Goal: Task Accomplishment & Management: Manage account settings

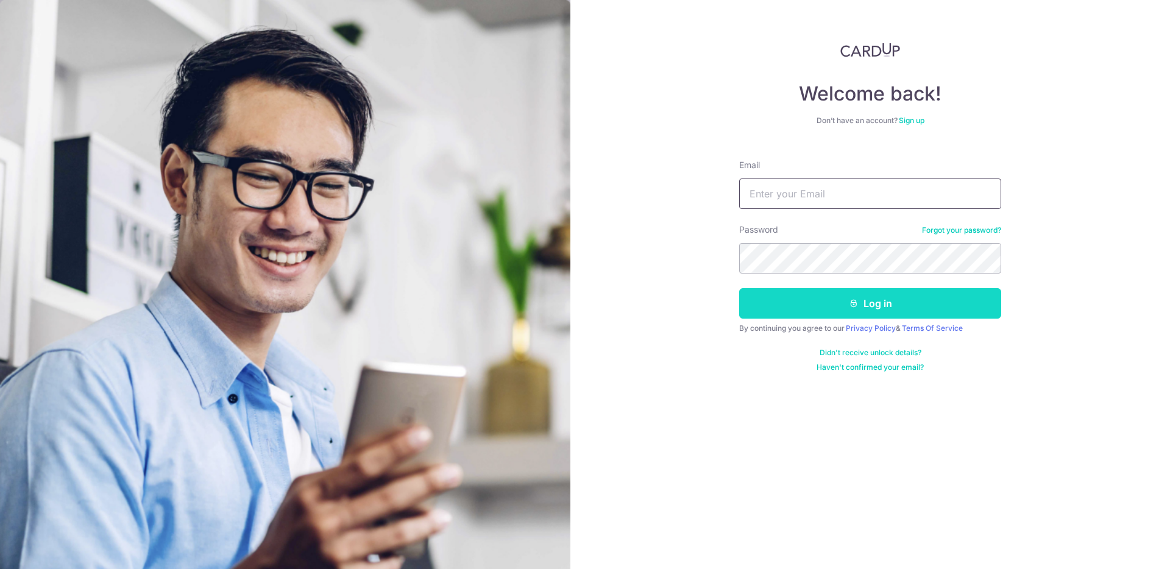
type input "andy80@gmail.com"
click at [819, 300] on button "Log in" at bounding box center [870, 303] width 262 height 30
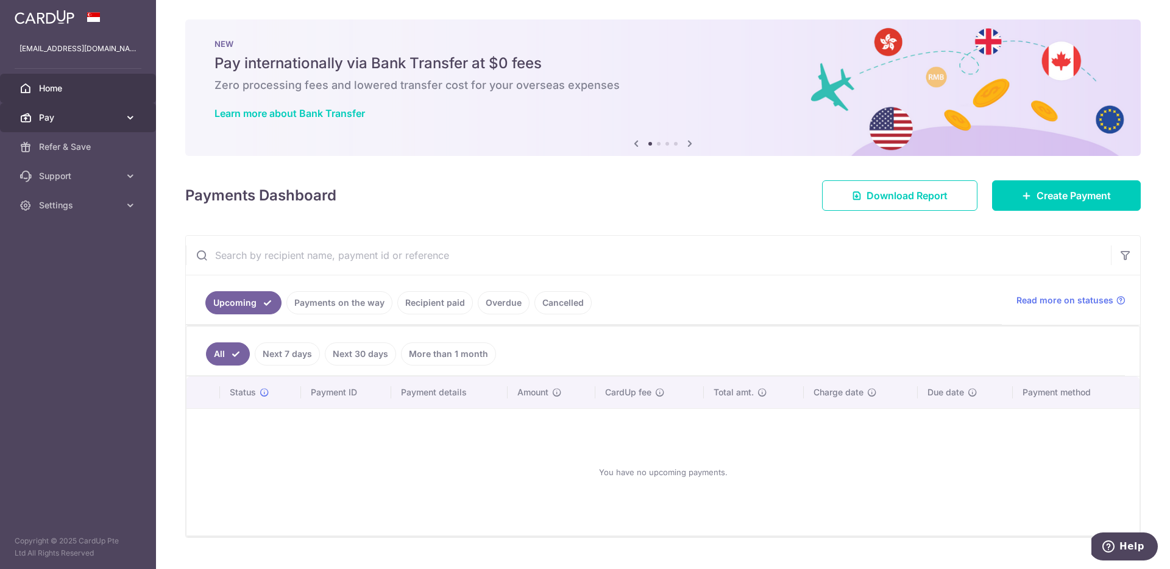
click at [116, 115] on span "Pay" at bounding box center [79, 118] width 80 height 12
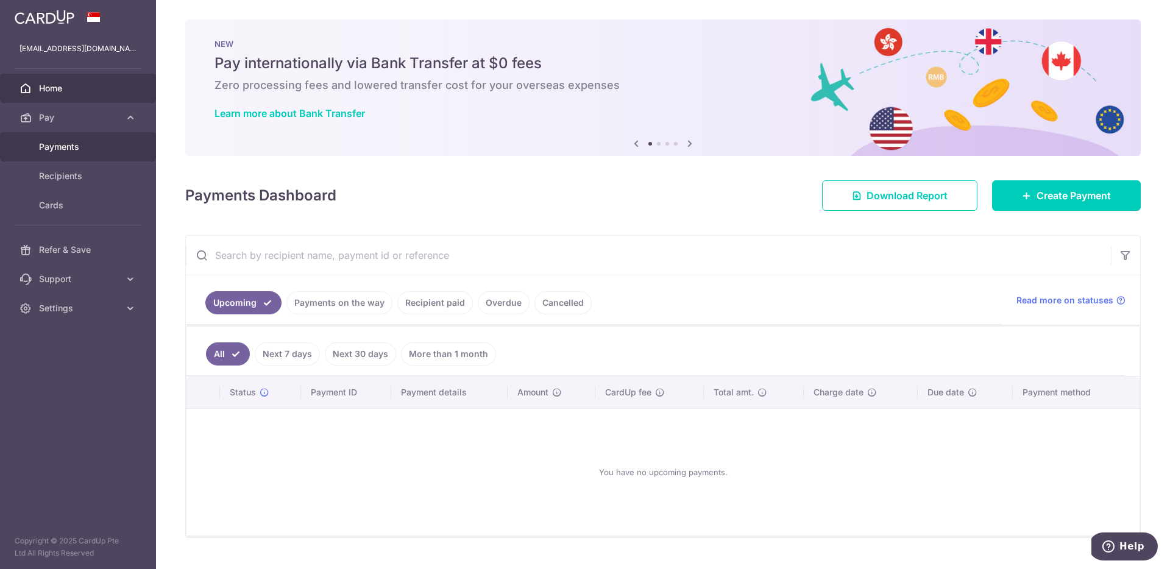
click at [74, 146] on span "Payments" at bounding box center [79, 147] width 80 height 12
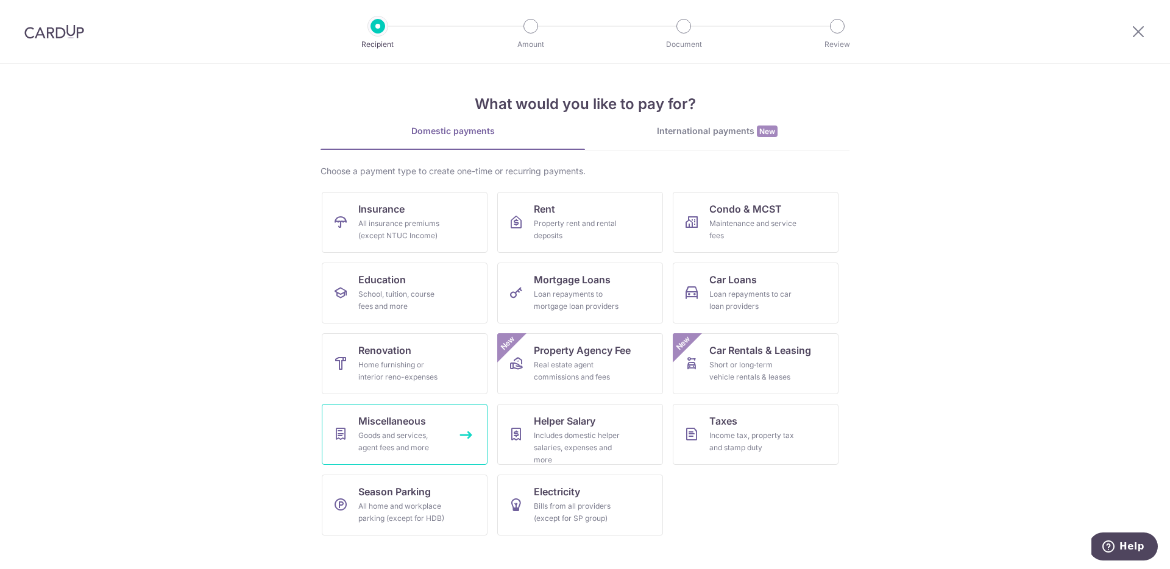
click at [421, 439] on div "Goods and services, agent fees and more" at bounding box center [402, 442] width 88 height 24
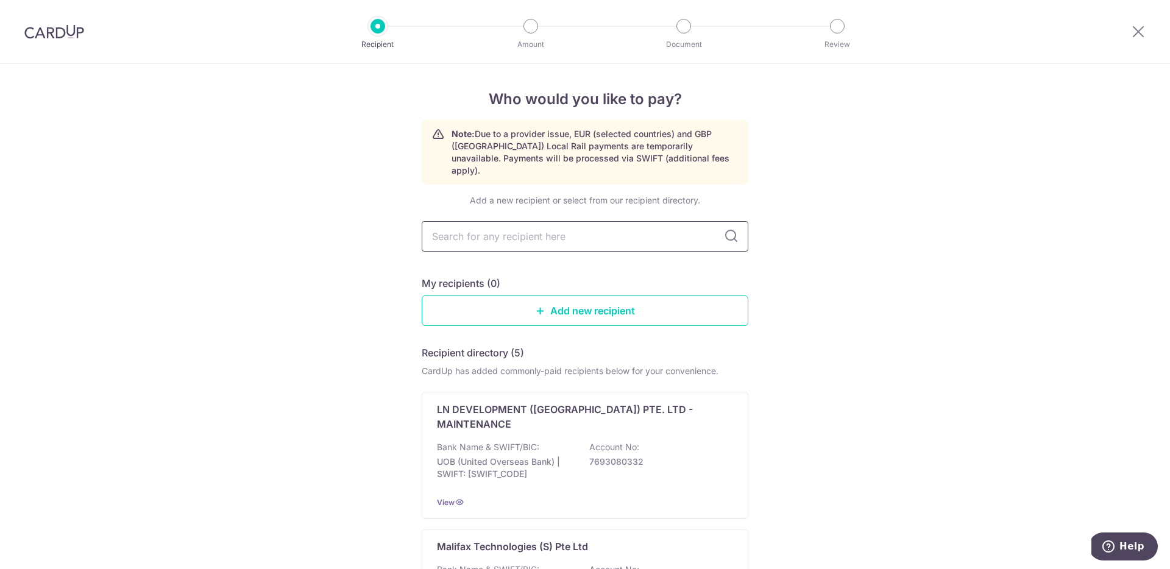
click at [646, 227] on input "text" at bounding box center [585, 236] width 327 height 30
click at [59, 29] on img at bounding box center [54, 31] width 60 height 15
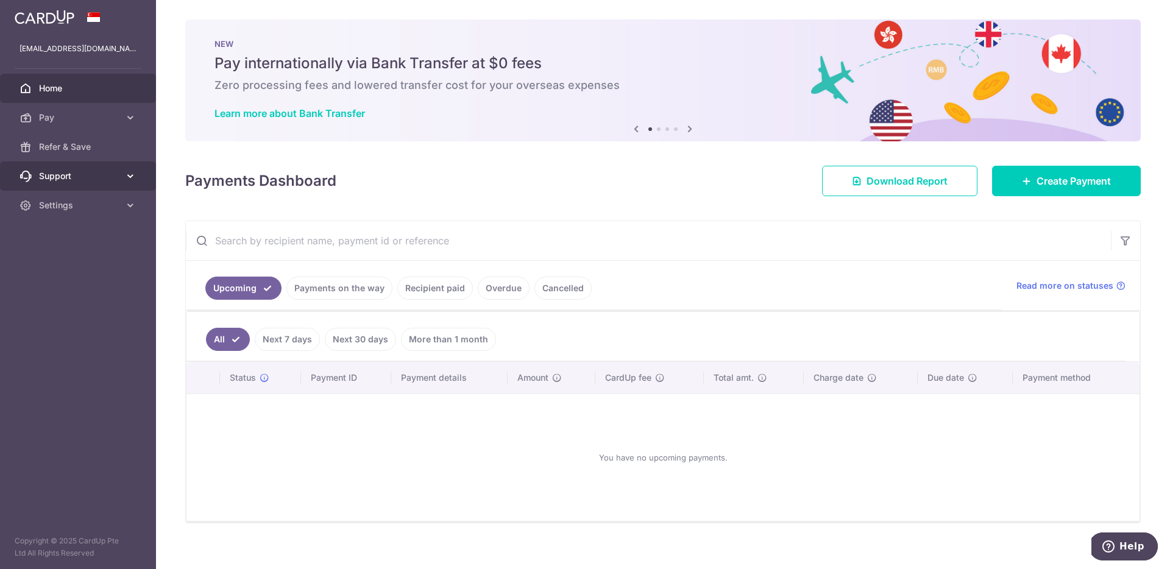
click at [90, 185] on link "Support" at bounding box center [78, 175] width 156 height 29
click at [104, 203] on span "Settings" at bounding box center [79, 205] width 80 height 12
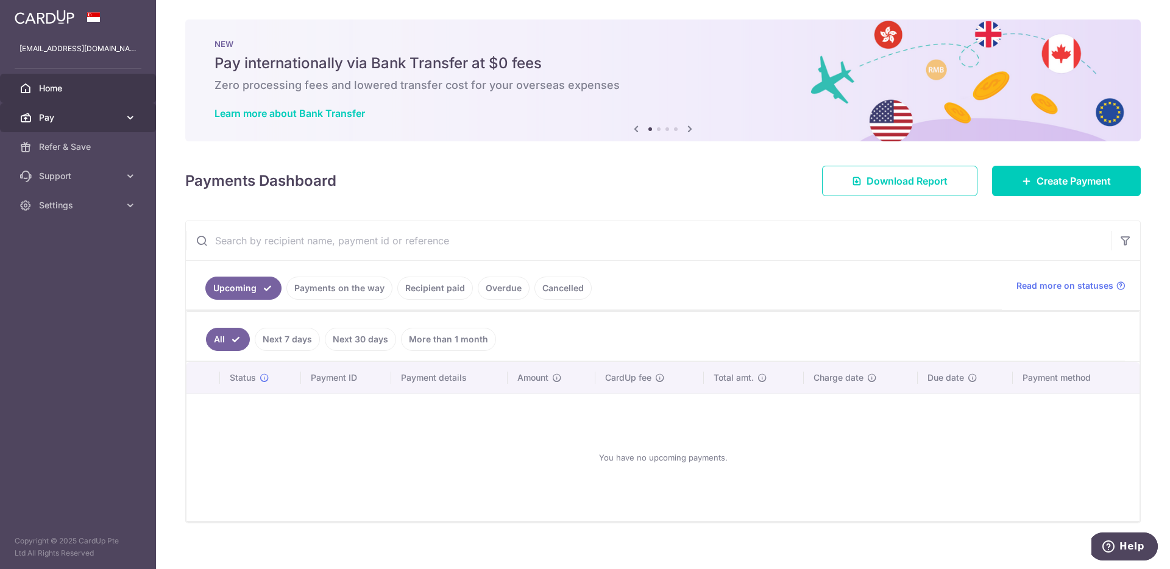
click at [114, 130] on link "Pay" at bounding box center [78, 117] width 156 height 29
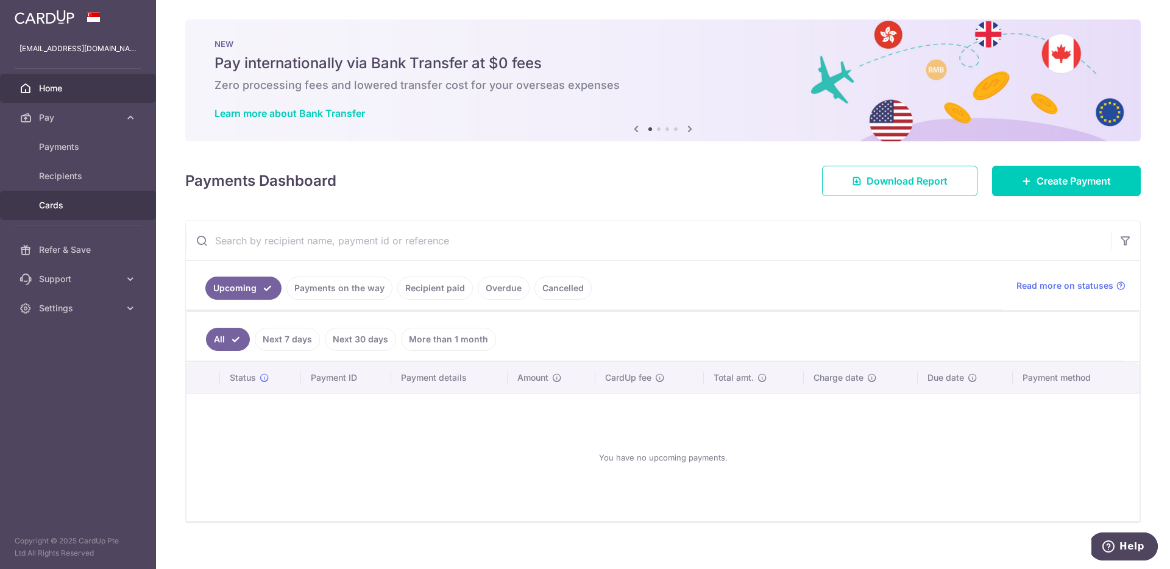
click at [69, 207] on span "Cards" at bounding box center [79, 205] width 80 height 12
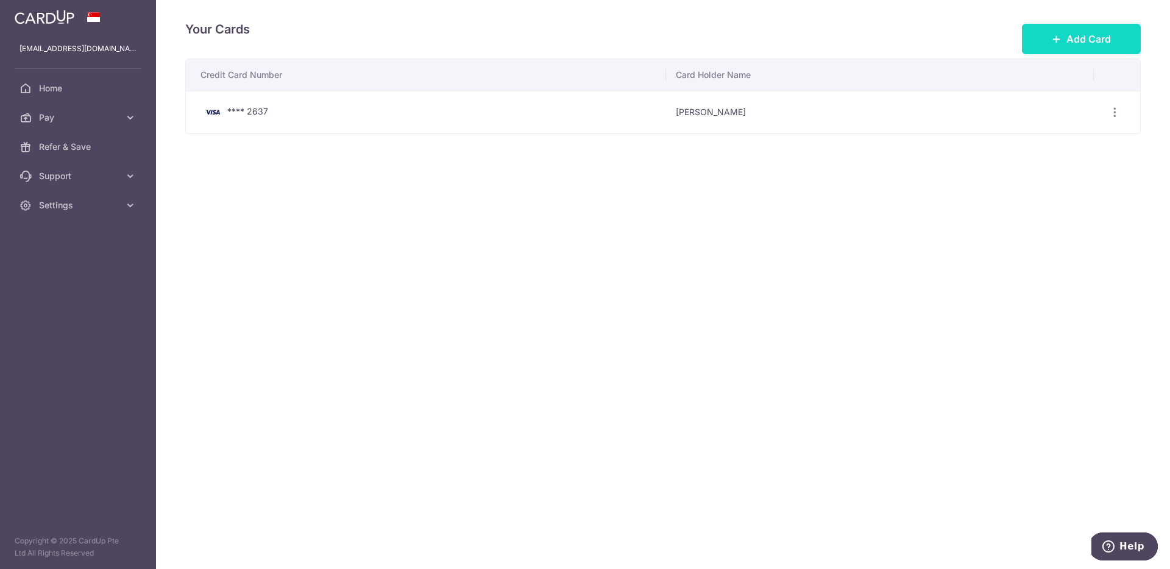
click at [1072, 38] on span "Add Card" at bounding box center [1088, 39] width 44 height 15
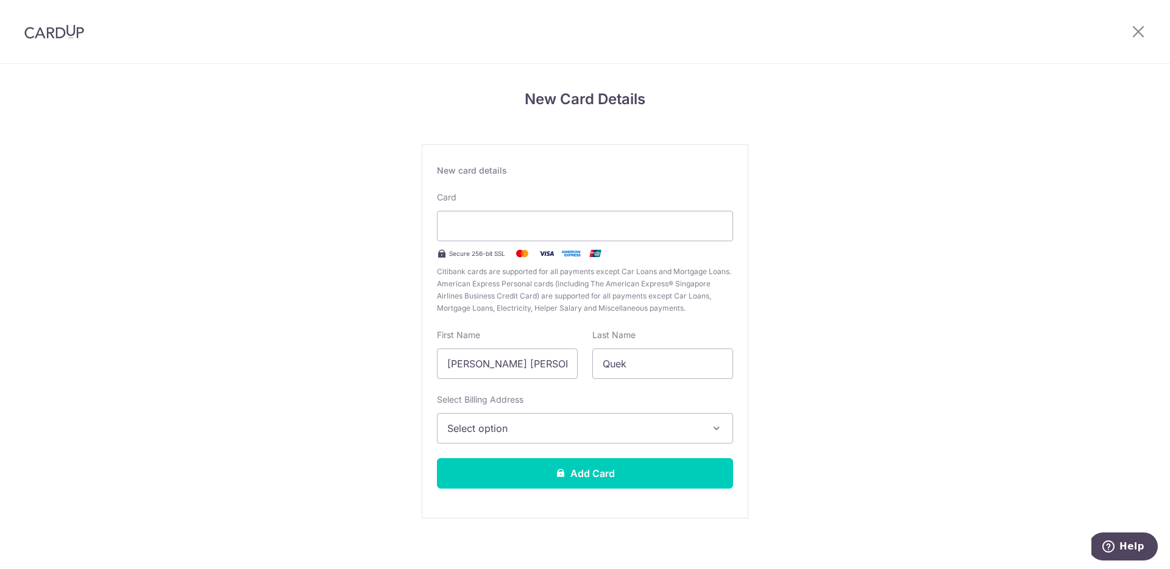
click at [849, 283] on div "New Card Details New card details Card Secure 256-bit SSL Citibank cards are su…" at bounding box center [585, 320] width 1170 height 512
